Goal: Find specific fact

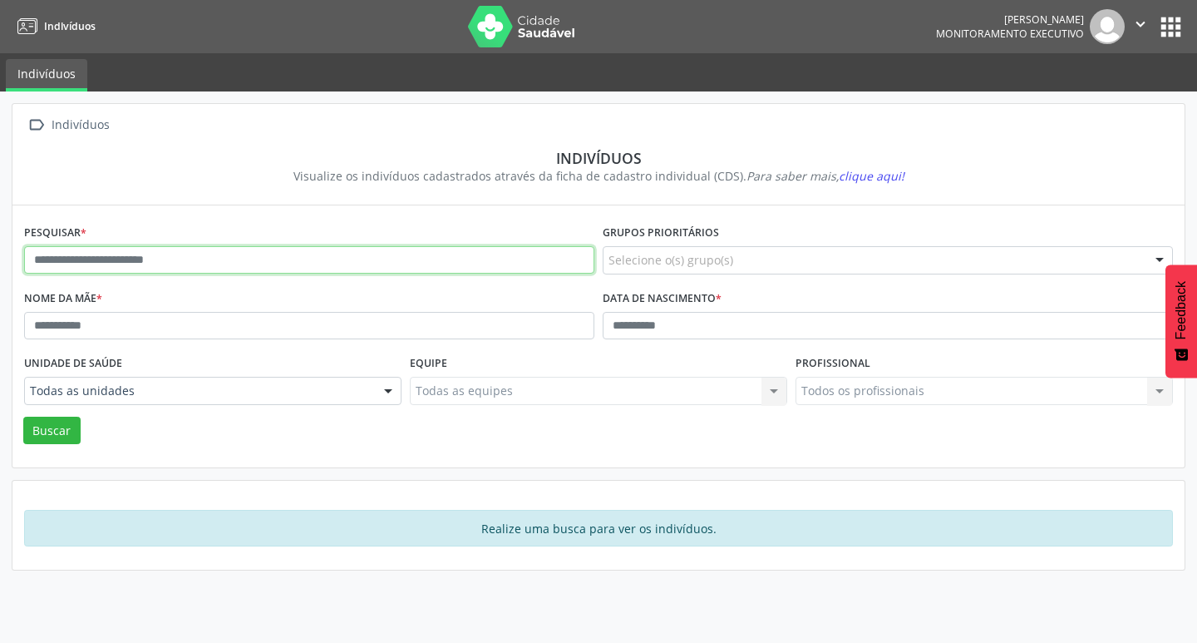
click at [283, 268] on input "text" at bounding box center [309, 260] width 570 height 28
type input "**********"
click at [23, 416] on button "Buscar" at bounding box center [51, 430] width 57 height 28
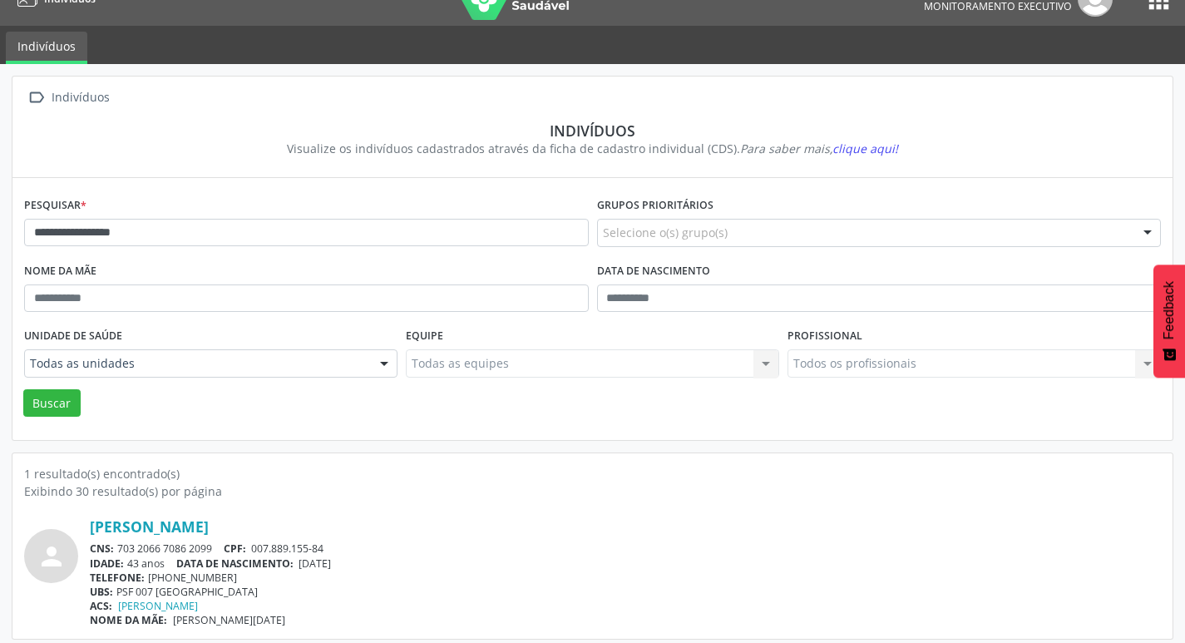
scroll to position [36, 0]
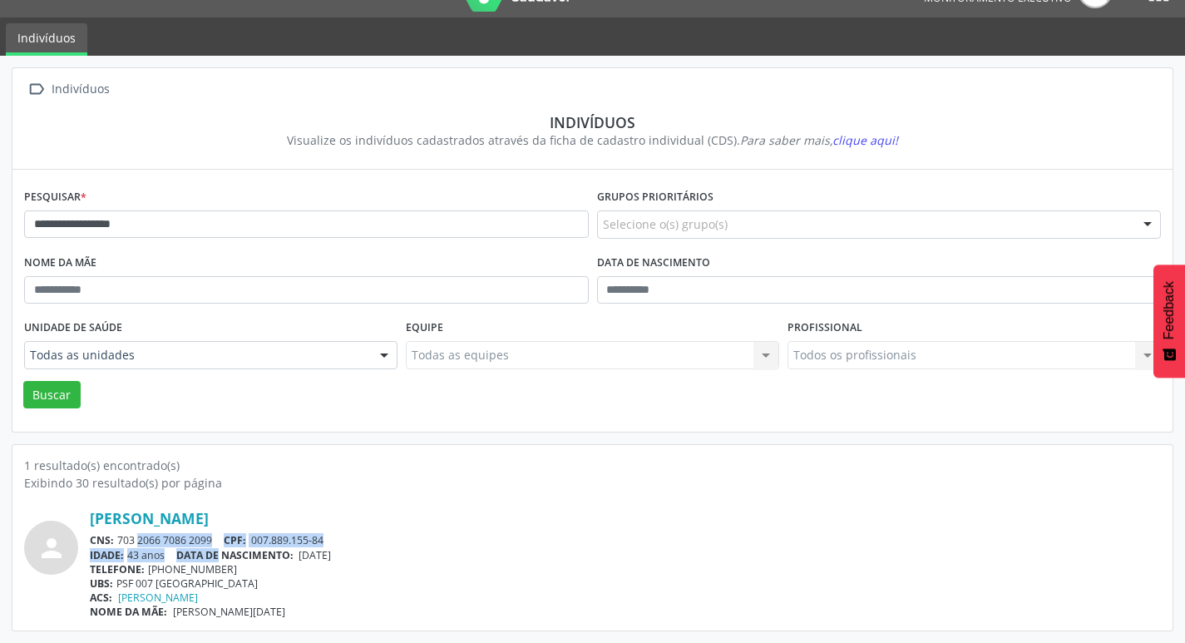
drag, startPoint x: 121, startPoint y: 540, endPoint x: 224, endPoint y: 548, distance: 103.4
click at [224, 548] on div "[PERSON_NAME] CNS: 703 2066 7086 2099 CPF: 007.889.155-84 IDADE: 43 anos DATA D…" at bounding box center [625, 564] width 1071 height 110
click at [224, 548] on span "DATA DE NASCIMENTO:" at bounding box center [234, 555] width 117 height 14
drag, startPoint x: 118, startPoint y: 536, endPoint x: 213, endPoint y: 539, distance: 94.8
click at [213, 539] on div "CNS: 703 2066 7086 2099 CPF: 007.889.155-84" at bounding box center [625, 540] width 1071 height 14
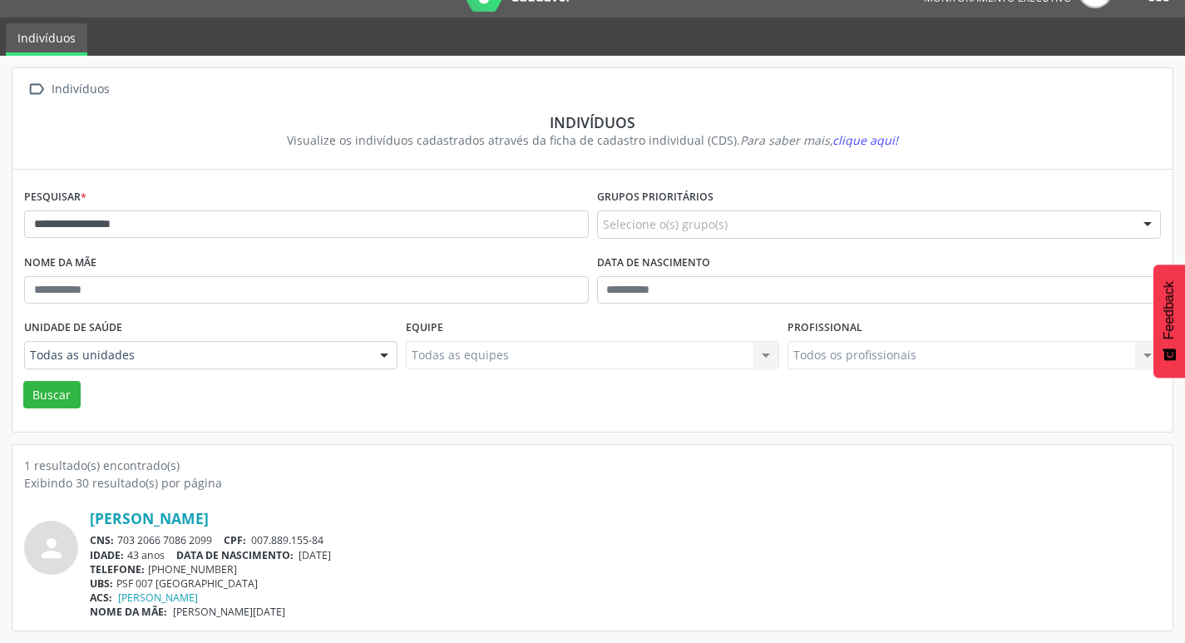
copy div "703 2066 7086 2099"
